Goal: Transaction & Acquisition: Download file/media

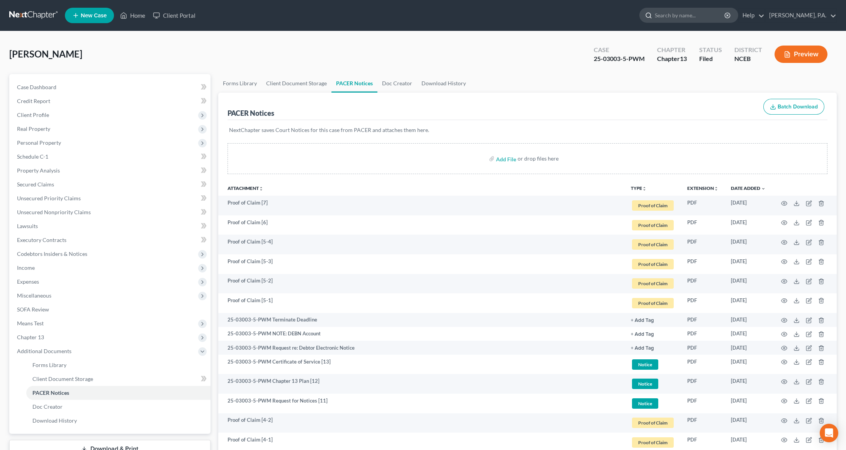
click at [696, 17] on input "search" at bounding box center [690, 15] width 71 height 14
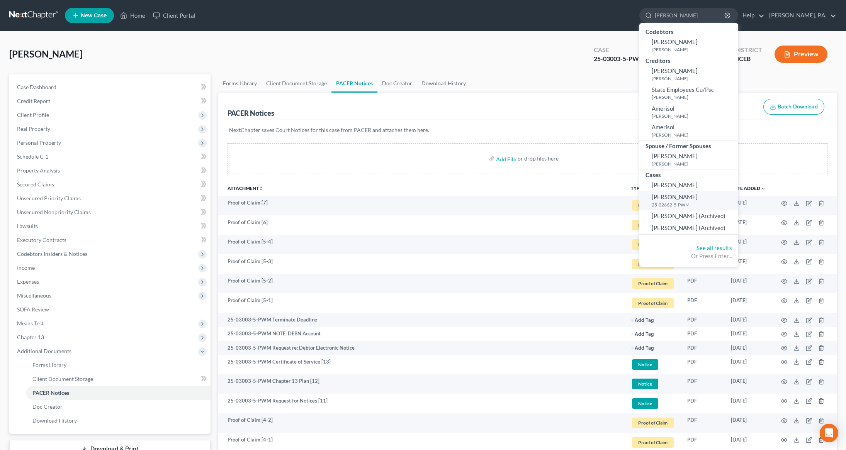
type input "[PERSON_NAME]"
click at [696, 202] on small "25-02662-5-PWM" at bounding box center [694, 205] width 85 height 7
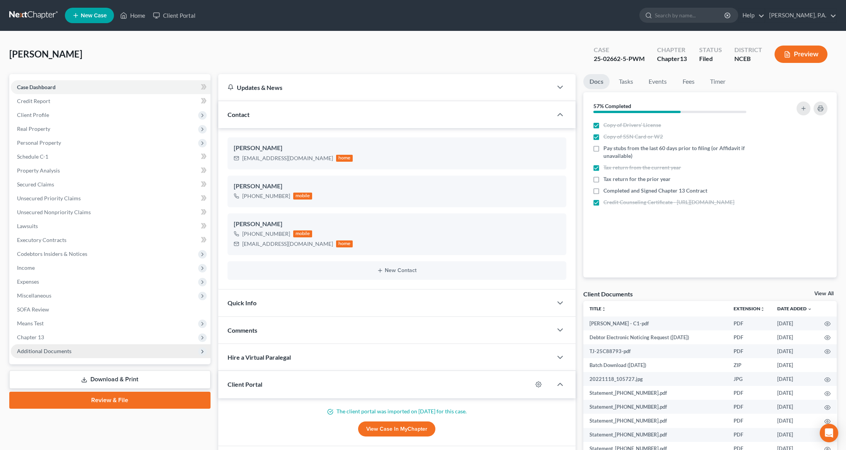
click at [120, 356] on span "Additional Documents" at bounding box center [111, 352] width 200 height 14
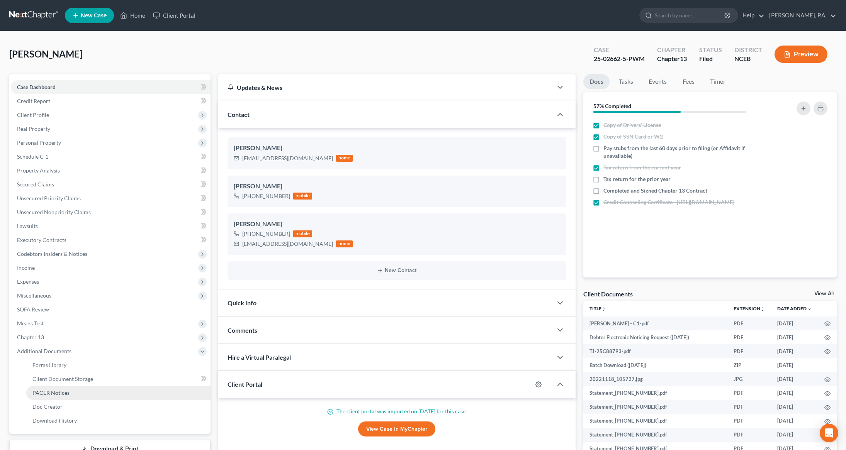
click at [85, 392] on link "PACER Notices" at bounding box center [118, 393] width 184 height 14
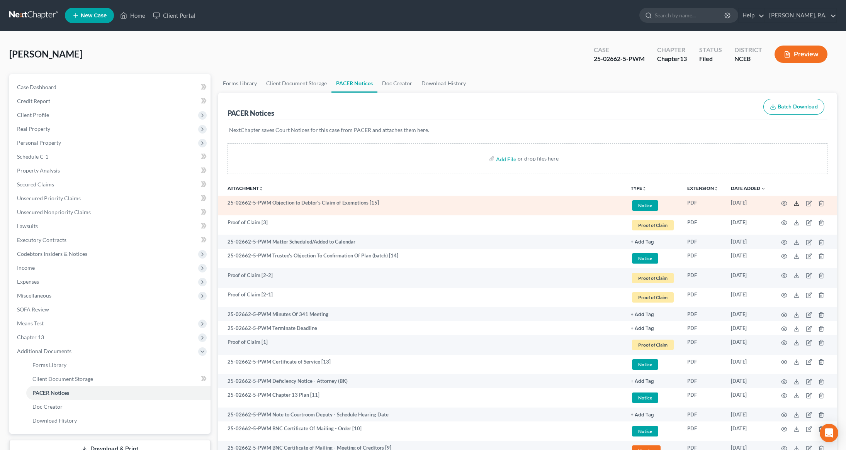
click at [795, 204] on icon at bounding box center [796, 203] width 6 height 6
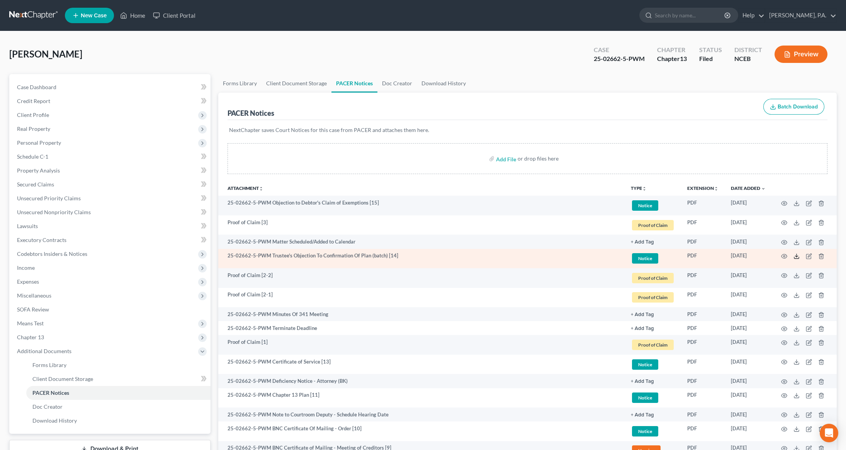
click at [796, 256] on icon at bounding box center [796, 256] width 6 height 6
